Goal: Obtain resource: Download file/media

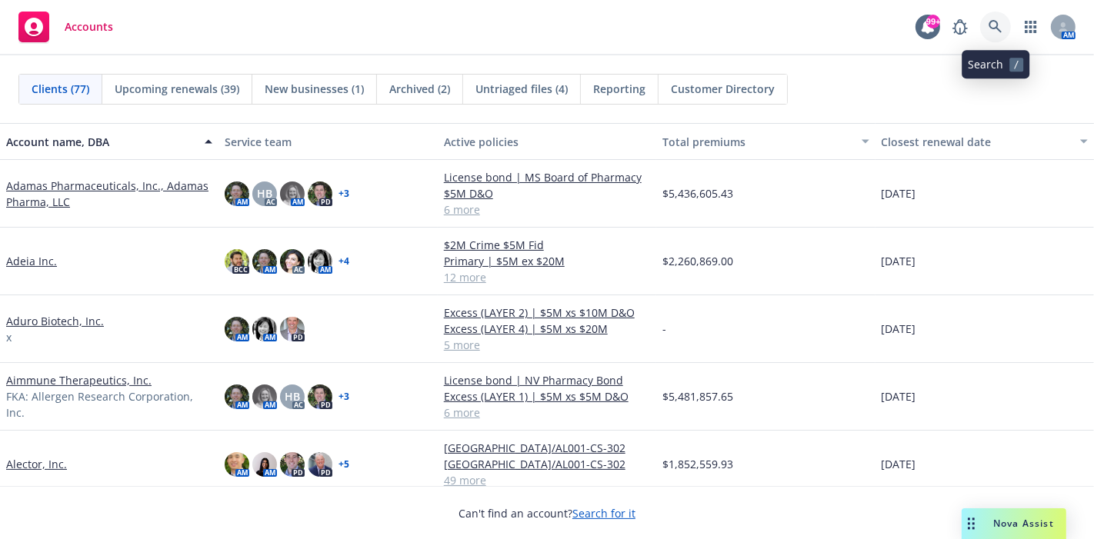
click at [998, 31] on icon at bounding box center [995, 27] width 14 height 14
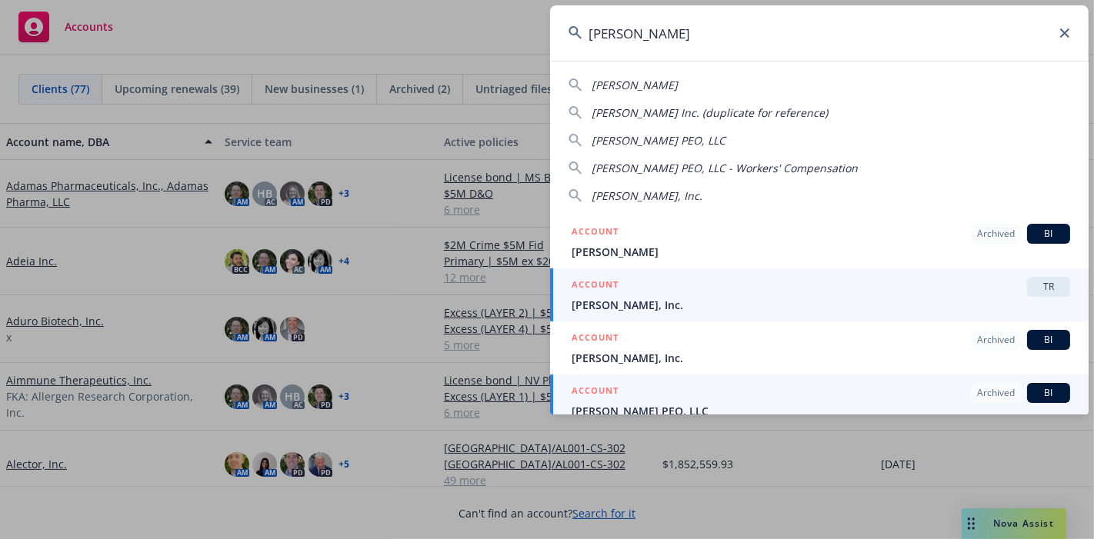
type input "[PERSON_NAME]"
click at [603, 392] on div "ACCOUNT Archived BI [PERSON_NAME] PEO, LLC" at bounding box center [821, 401] width 498 height 36
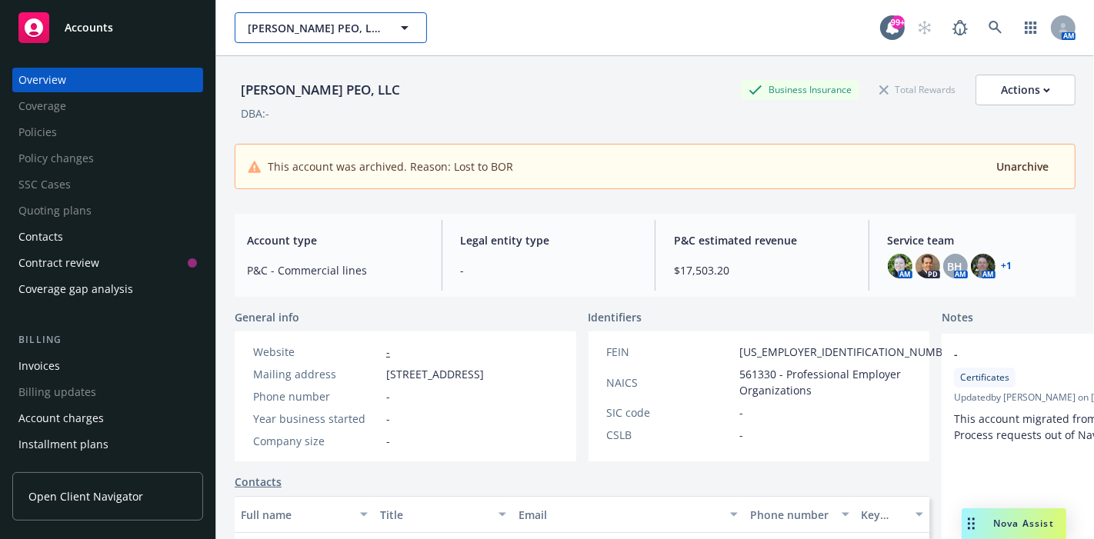
click at [362, 40] on button "[PERSON_NAME] PEO, LLC" at bounding box center [331, 27] width 192 height 31
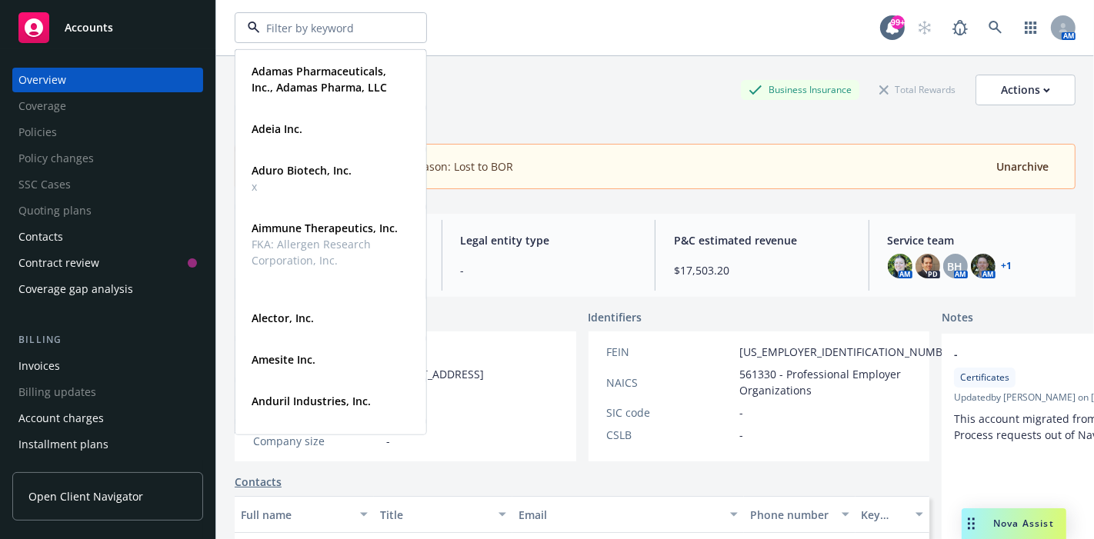
click at [362, 40] on div at bounding box center [331, 27] width 192 height 31
click at [579, 68] on div "[PERSON_NAME] PEO, LLC Business Insurance Total Rewards Actions DBA: - This acc…" at bounding box center [655, 128] width 841 height 145
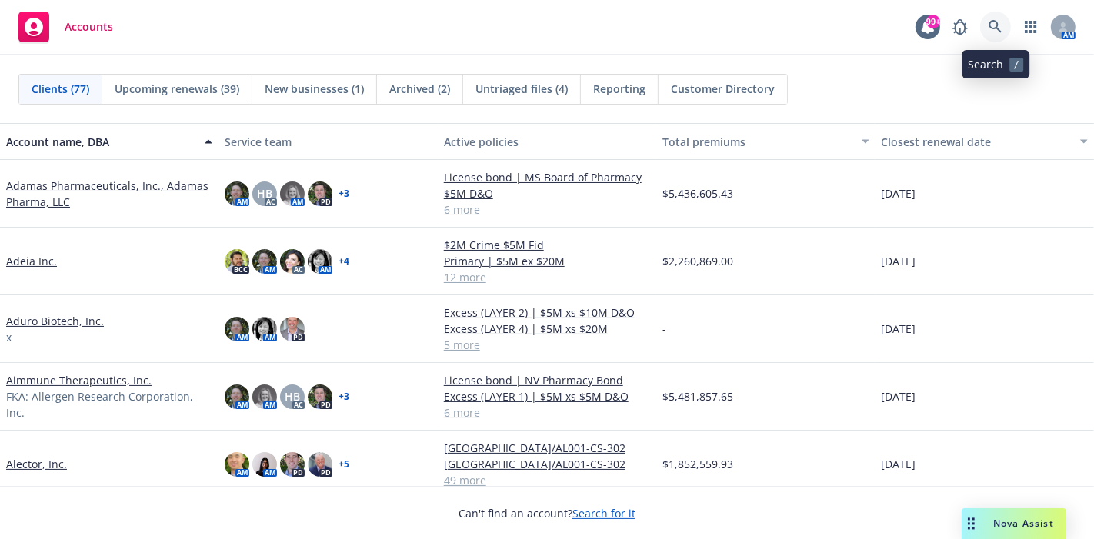
click at [995, 22] on icon at bounding box center [995, 27] width 14 height 14
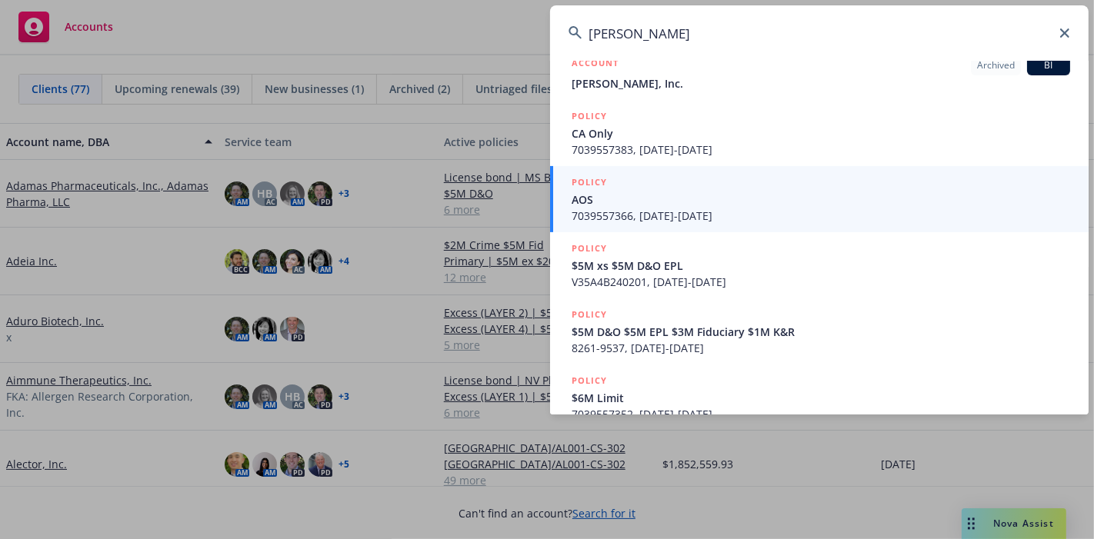
scroll to position [405, 0]
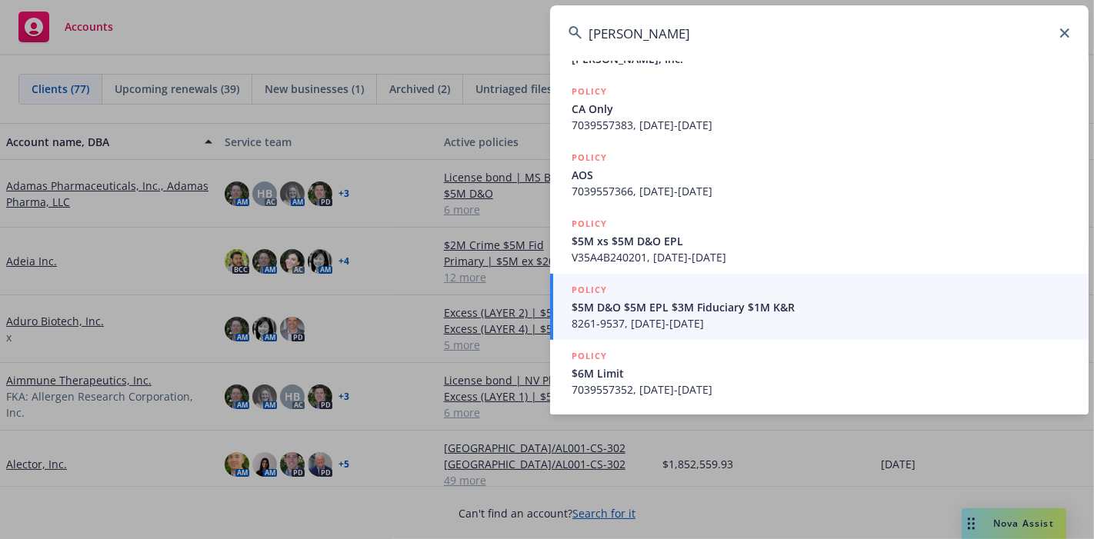
type input "[PERSON_NAME]"
click at [1065, 33] on icon at bounding box center [1064, 32] width 9 height 9
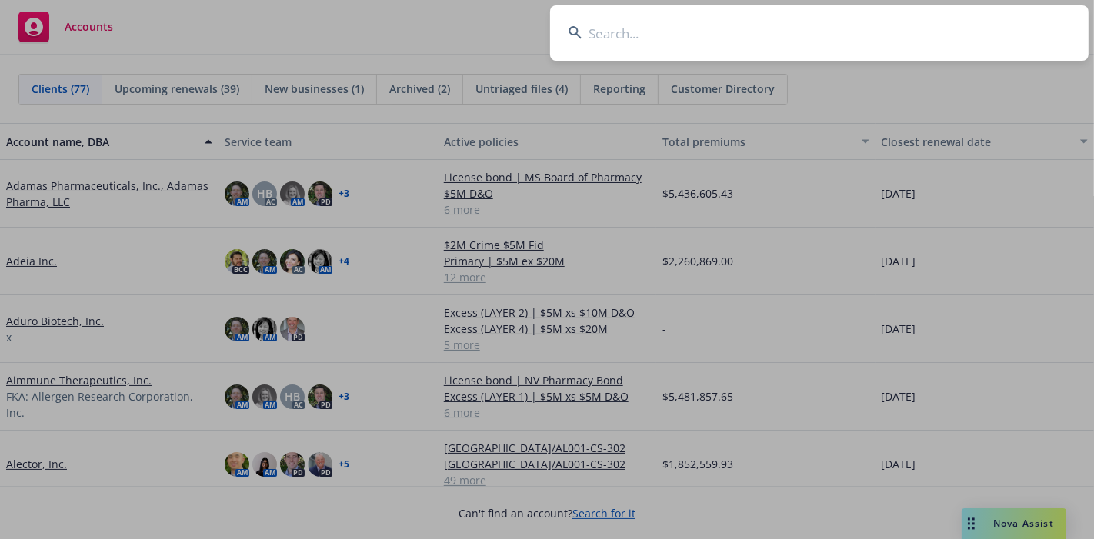
click at [646, 34] on input at bounding box center [819, 32] width 538 height 55
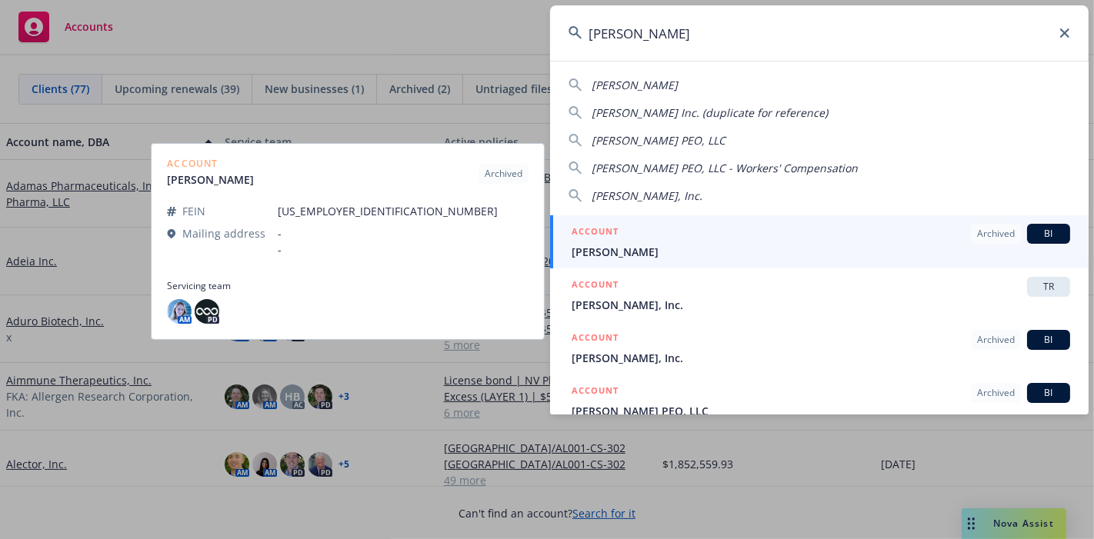
type input "[PERSON_NAME]"
click at [604, 238] on h5 "ACCOUNT" at bounding box center [595, 233] width 47 height 18
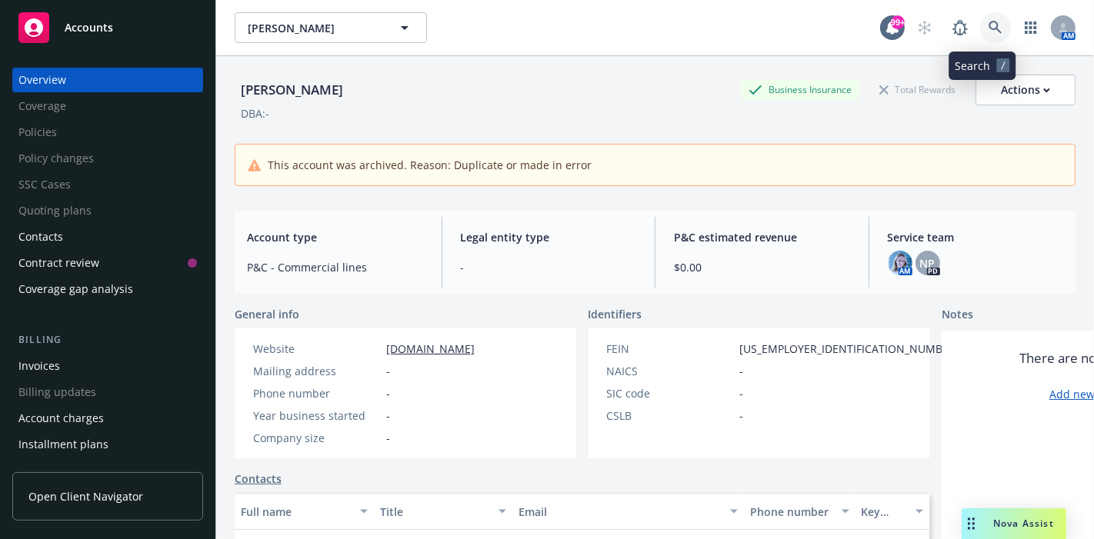
click at [988, 34] on icon at bounding box center [995, 28] width 14 height 14
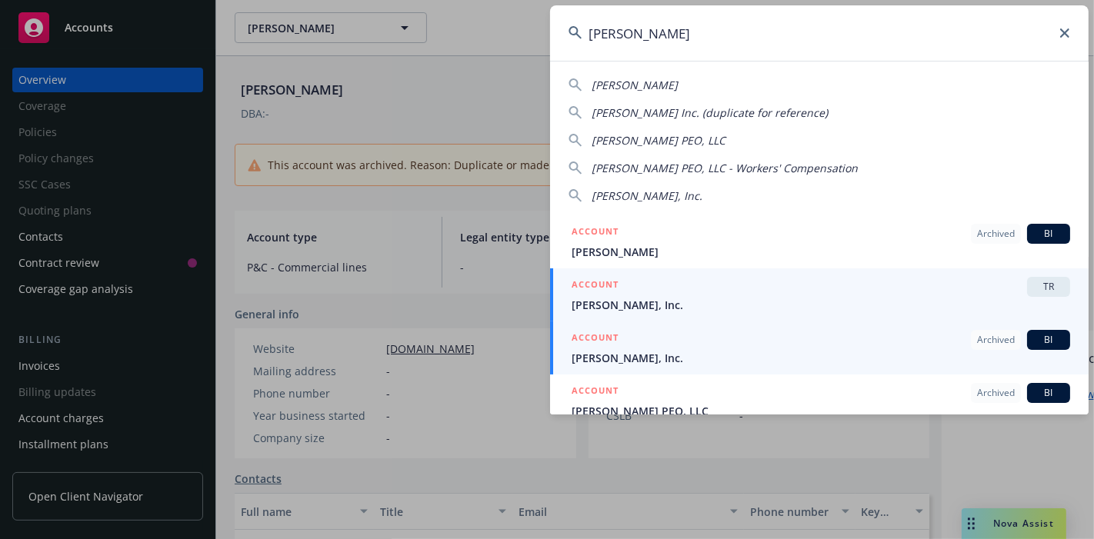
type input "[PERSON_NAME]"
click at [595, 342] on h5 "ACCOUNT" at bounding box center [595, 339] width 47 height 18
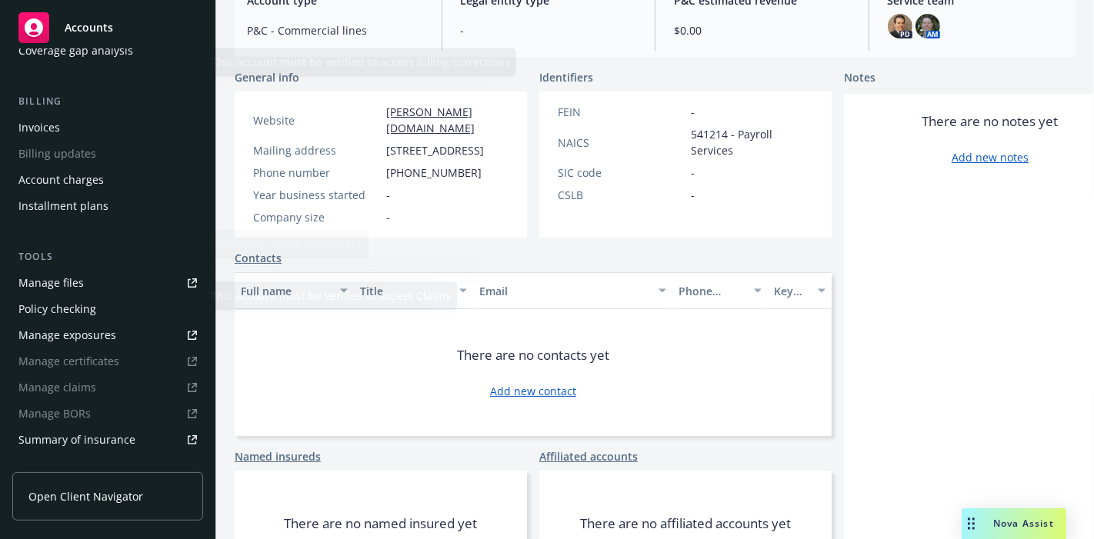
scroll to position [342, 0]
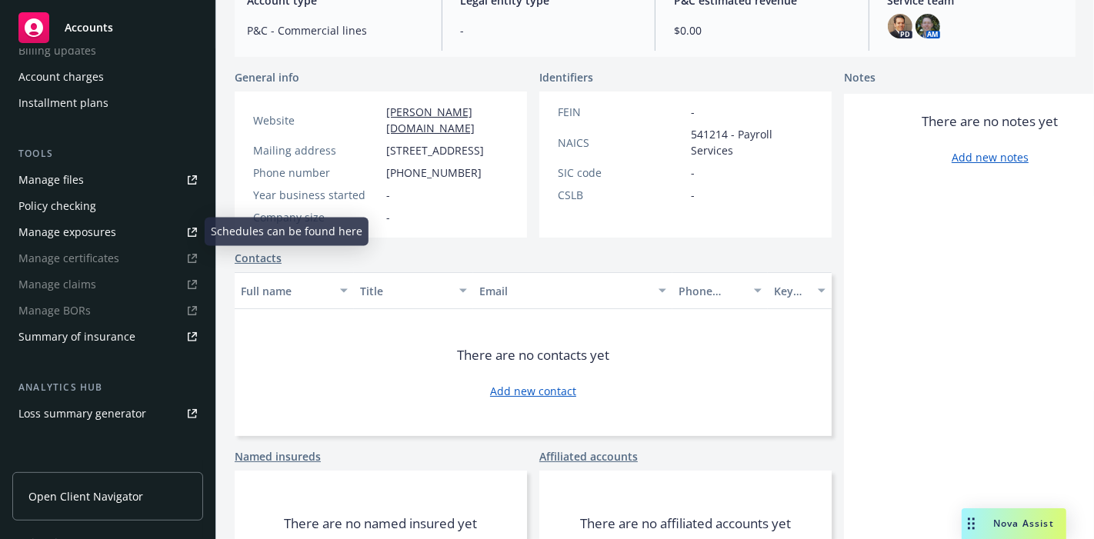
click at [75, 182] on div "Manage files" at bounding box center [50, 180] width 65 height 25
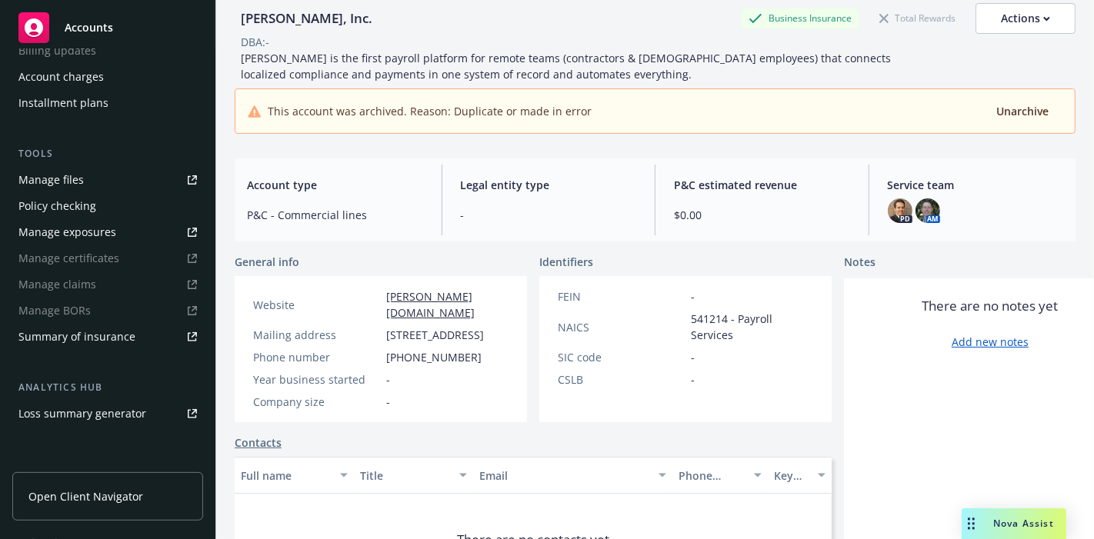
scroll to position [0, 0]
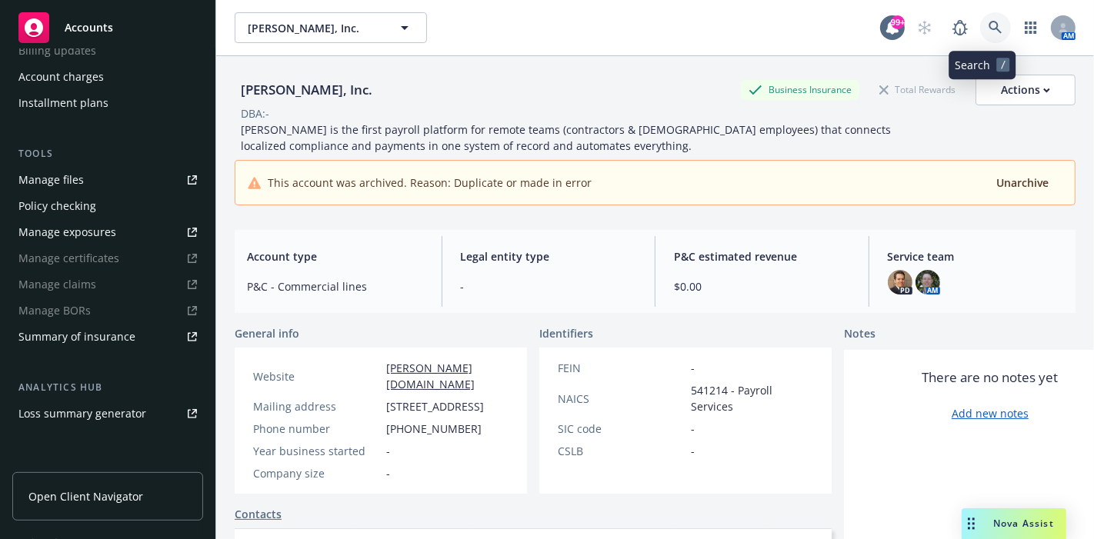
click at [986, 36] on link at bounding box center [995, 27] width 31 height 31
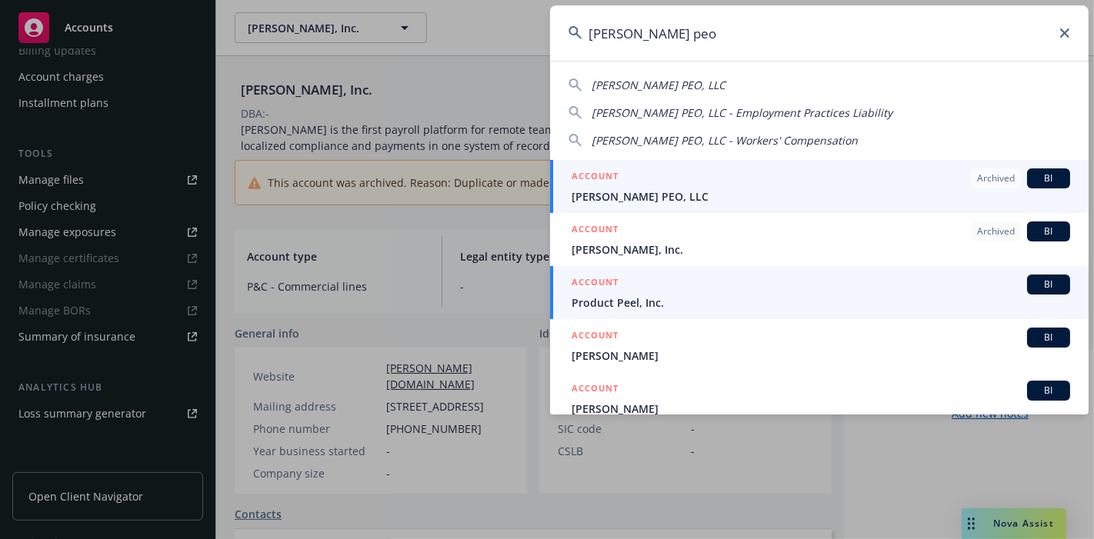
type input "[PERSON_NAME] peo"
click at [595, 177] on h5 "ACCOUNT" at bounding box center [595, 177] width 47 height 18
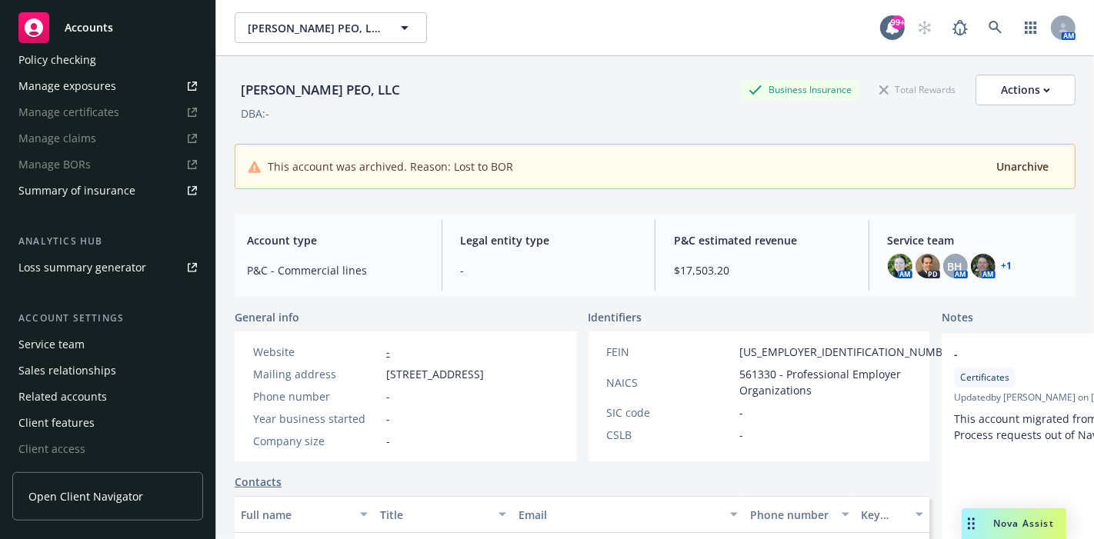
scroll to position [317, 0]
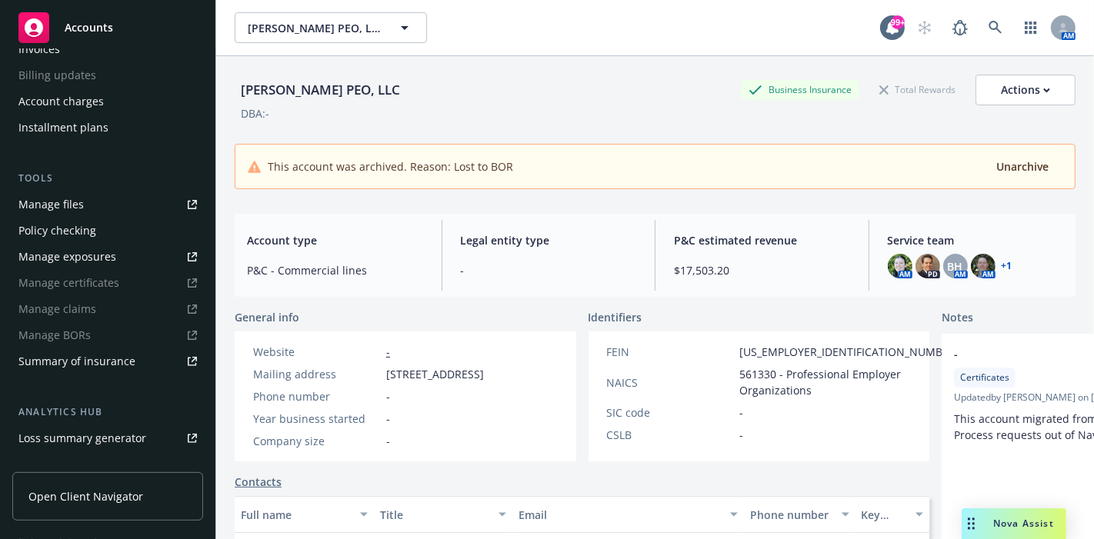
click at [58, 202] on div "Manage files" at bounding box center [50, 204] width 65 height 25
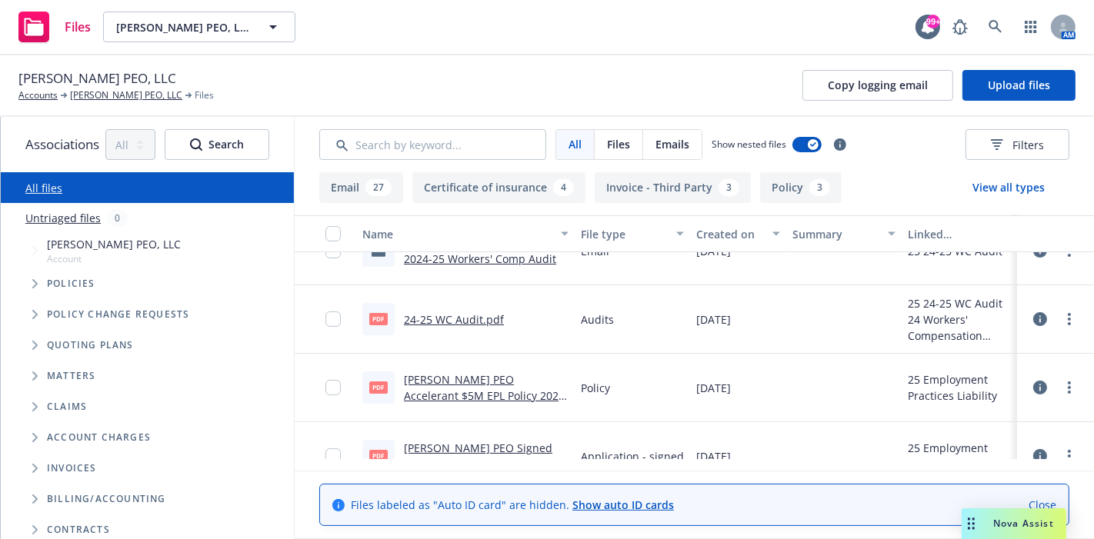
scroll to position [256, 0]
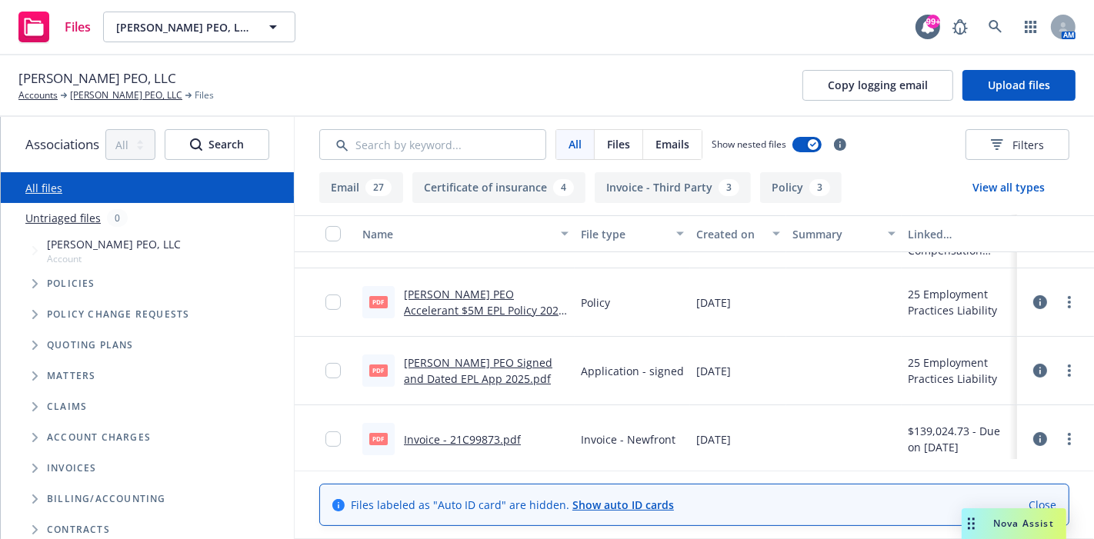
click at [448, 296] on link "Deel PEO Accelerant $5M EPL Policy 2025-26.pdf" at bounding box center [486, 310] width 165 height 47
click at [472, 298] on link "Deel PEO Accelerant $5M EPL Policy 2025-26.pdf" at bounding box center [486, 310] width 165 height 47
